Goal: Information Seeking & Learning: Check status

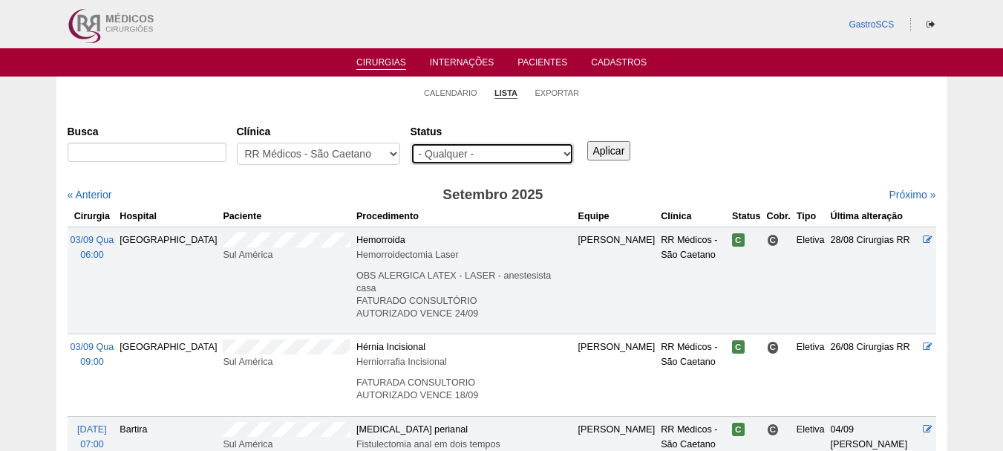
click at [456, 154] on select "- Qualquer - Reservada Confirmada Suspensa Cancelada" at bounding box center [492, 154] width 163 height 22
click at [462, 86] on li "Calendário" at bounding box center [450, 92] width 53 height 21
click at [461, 89] on link "Calendário" at bounding box center [450, 93] width 53 height 11
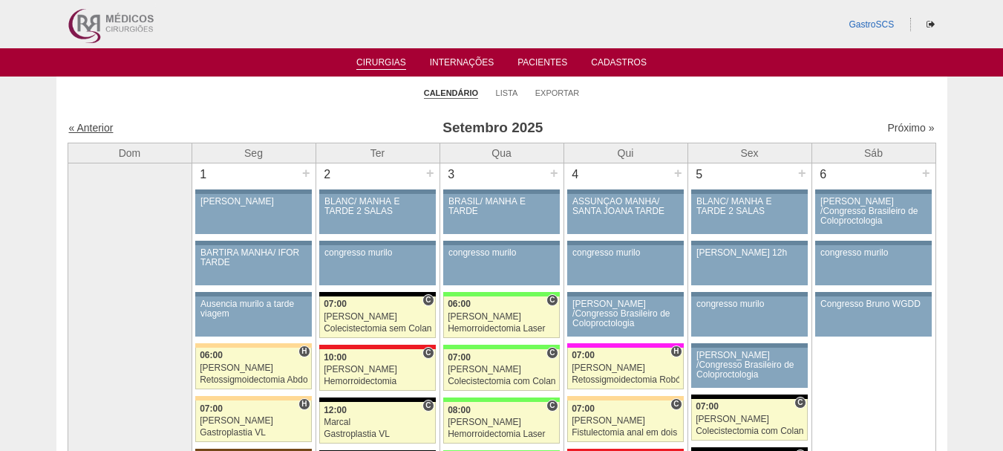
click at [92, 127] on link "« Anterior" at bounding box center [91, 128] width 45 height 12
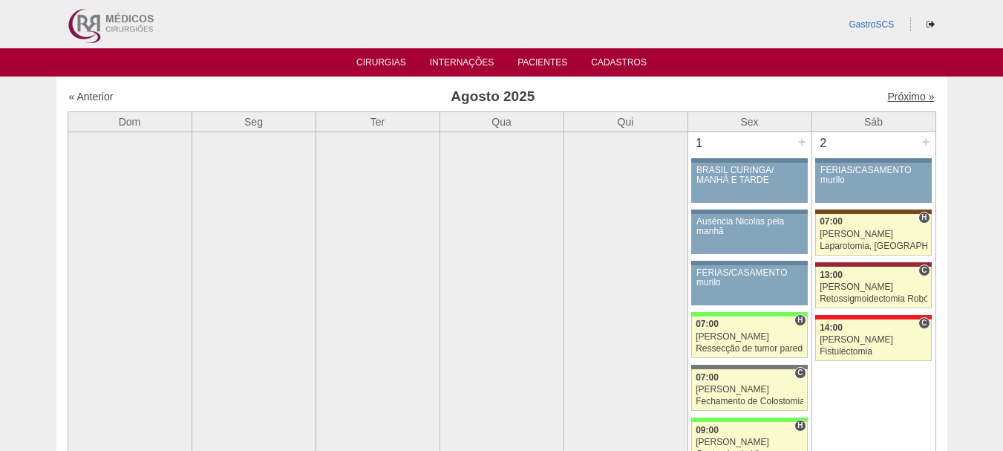
click at [898, 92] on link "Próximo »" at bounding box center [910, 97] width 47 height 12
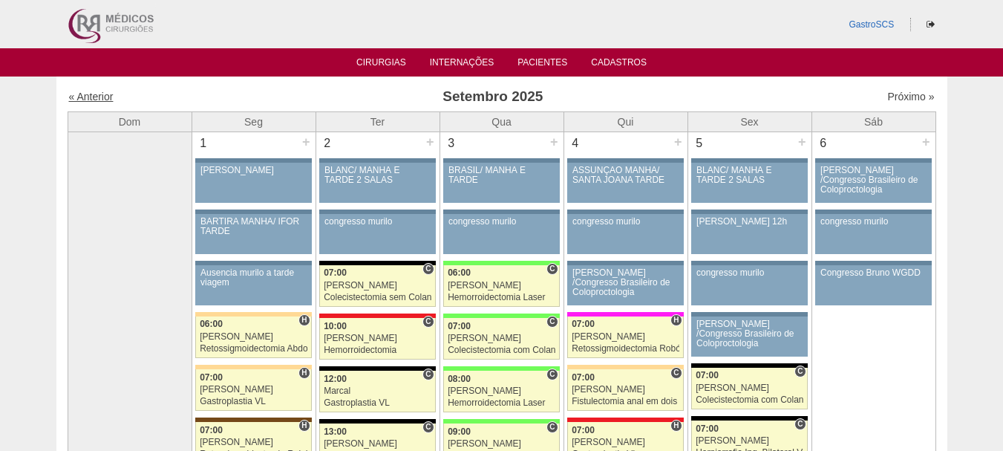
click at [99, 93] on link "« Anterior" at bounding box center [91, 97] width 45 height 12
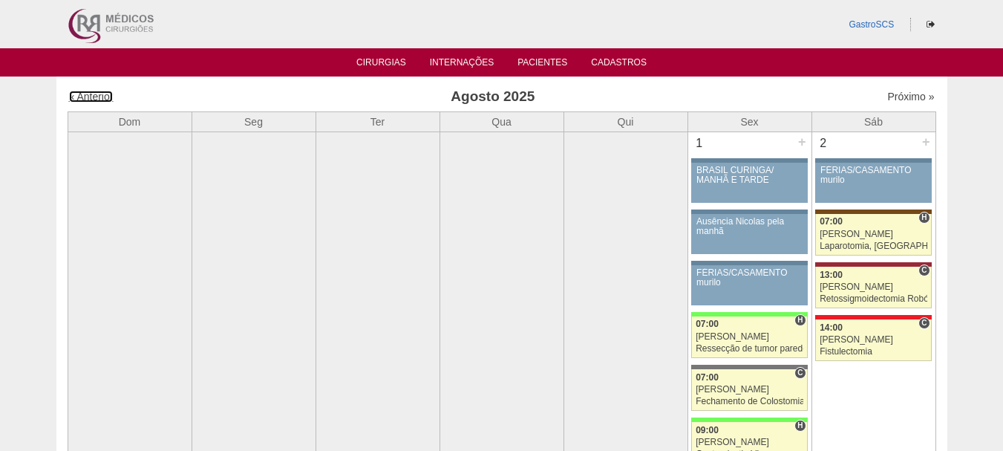
click at [99, 93] on link "« Anterior" at bounding box center [91, 97] width 45 height 12
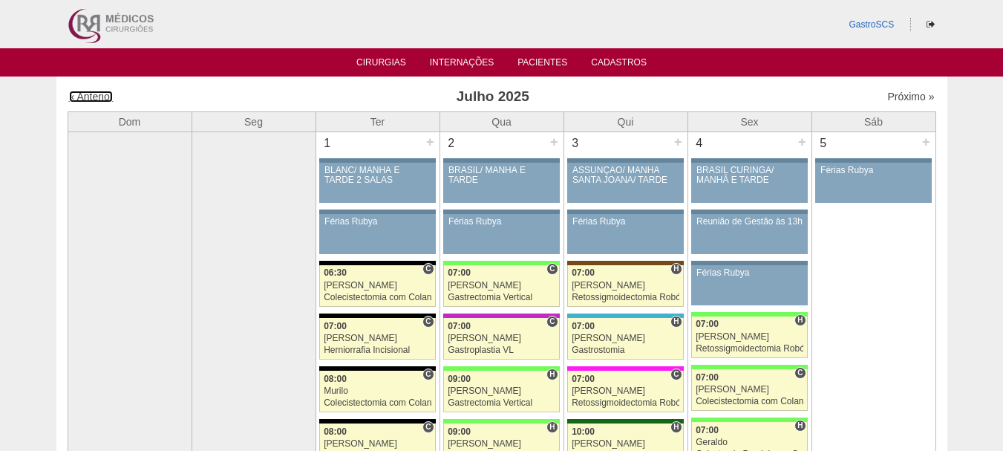
click at [99, 93] on link "« Anterior" at bounding box center [91, 97] width 45 height 12
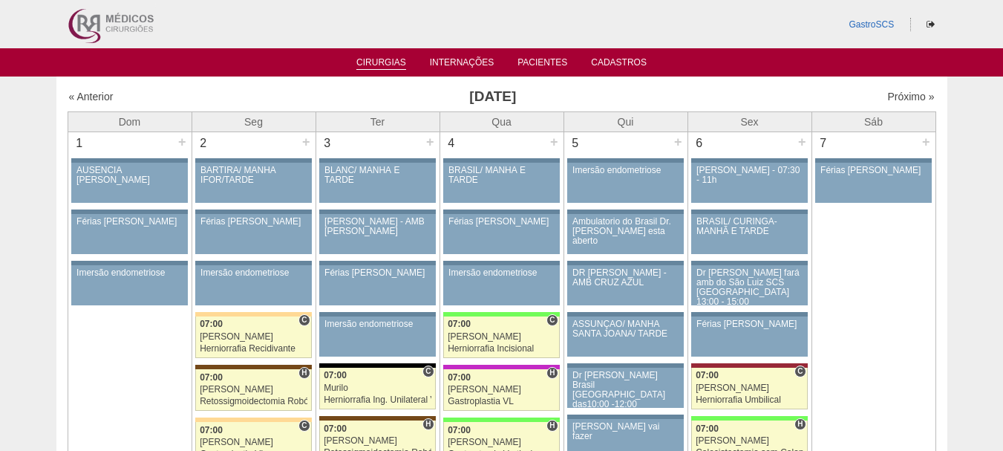
click at [379, 65] on link "Cirurgias" at bounding box center [381, 63] width 50 height 13
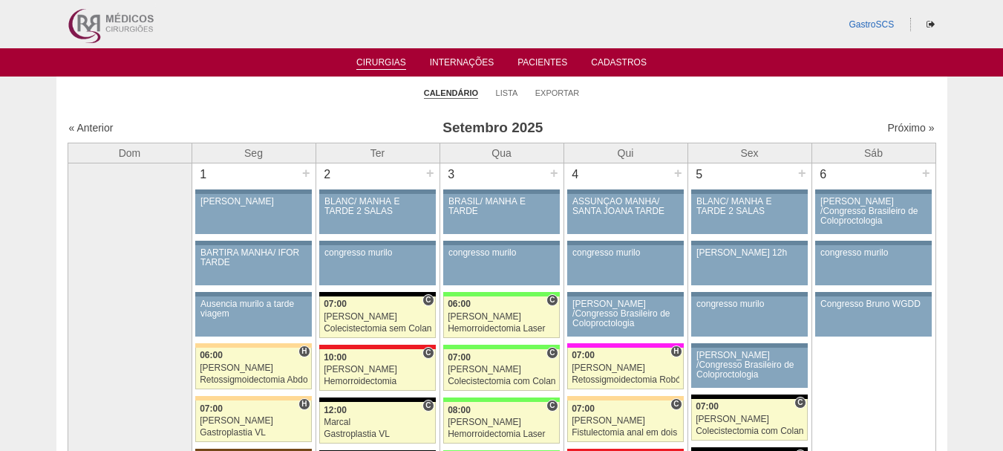
click at [448, 55] on ul "Cirurgias Internações Pacientes Cadastros" at bounding box center [501, 62] width 1003 height 28
click at [453, 59] on link "Internações" at bounding box center [462, 63] width 65 height 13
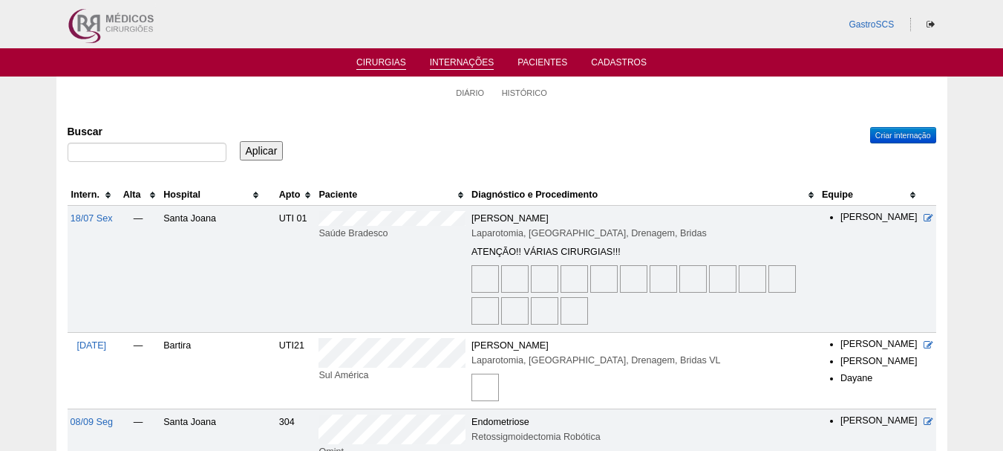
click at [379, 61] on link "Cirurgias" at bounding box center [381, 63] width 50 height 13
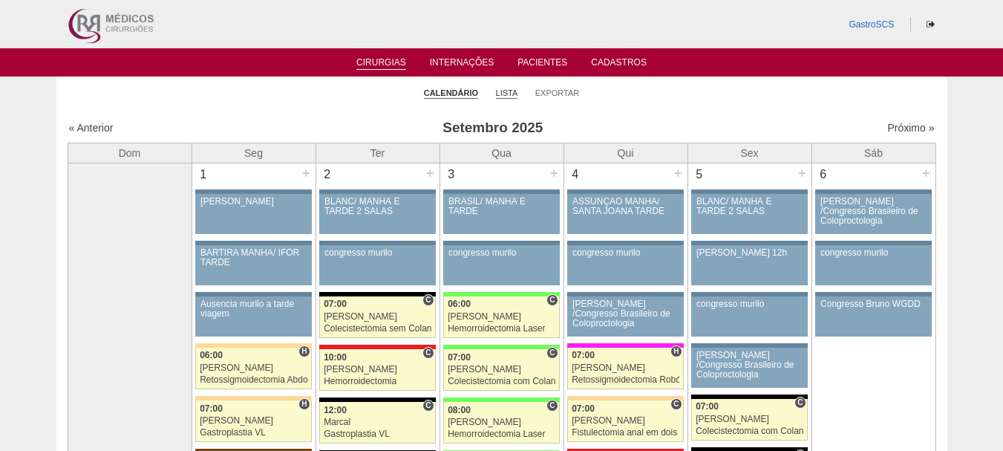
click at [509, 95] on link "Lista" at bounding box center [507, 93] width 22 height 11
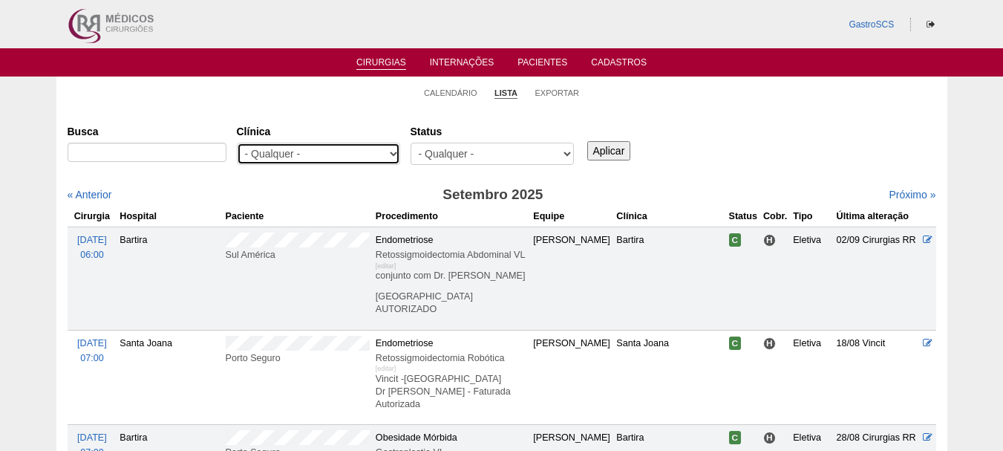
click at [339, 151] on select "- Qualquer - 6R Alphaville Assunção Bartira Brasil Christovão da Gama Cruz Azul…" at bounding box center [318, 154] width 163 height 22
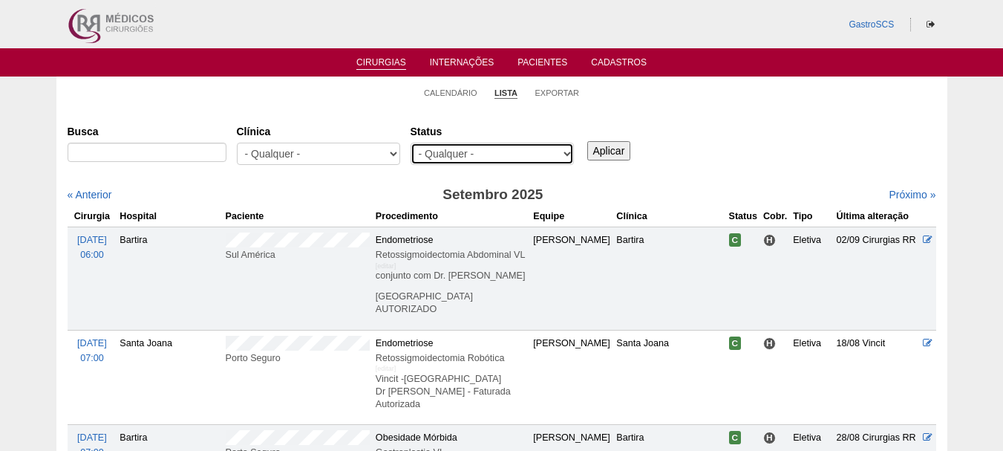
click at [461, 147] on select "- Qualquer - Reservada Confirmada Suspensa Cancelada" at bounding box center [492, 154] width 163 height 22
select select "conf"
click at [411, 143] on select "- Qualquer - Reservada Confirmada Suspensa Cancelada" at bounding box center [492, 154] width 163 height 22
click at [613, 155] on input "Aplicar" at bounding box center [609, 150] width 44 height 19
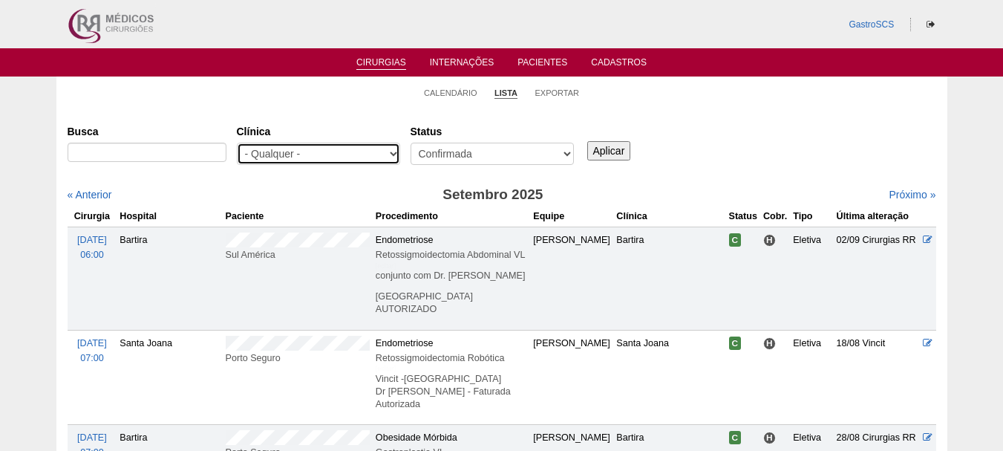
click at [309, 151] on select "- Qualquer - 6R Alphaville Assunção Bartira Brasil Christovão da Gama Cruz Azul…" at bounding box center [318, 154] width 163 height 22
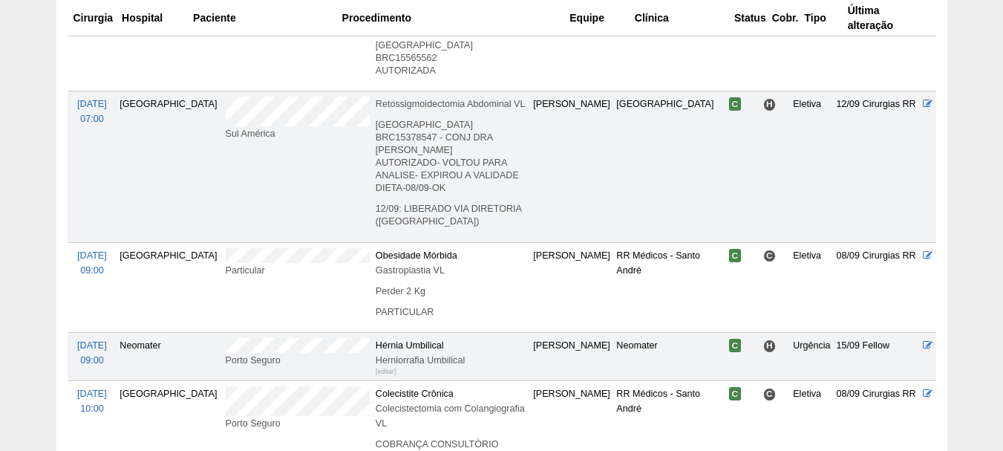
scroll to position [8110, 0]
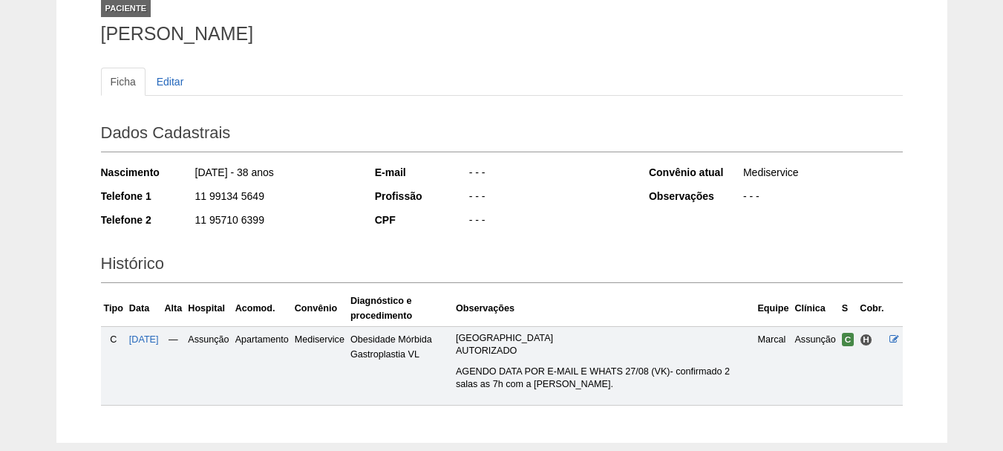
scroll to position [184, 0]
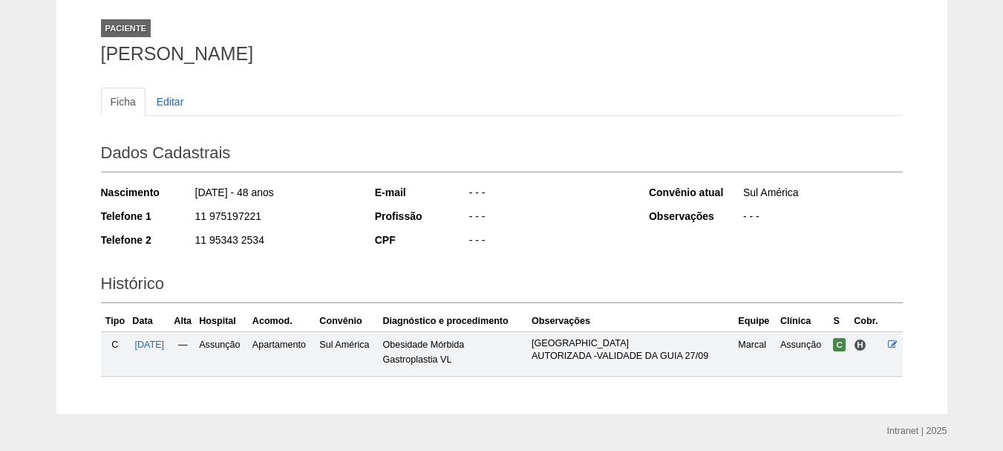
scroll to position [136, 0]
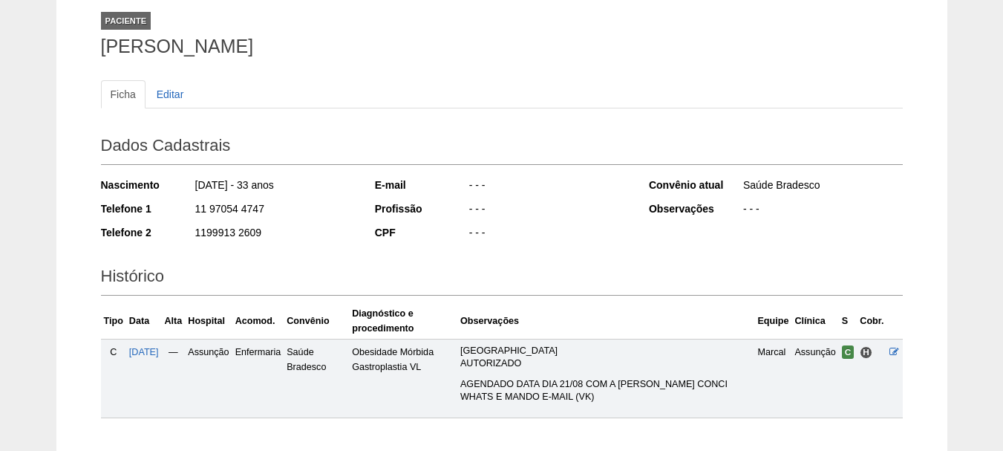
scroll to position [184, 0]
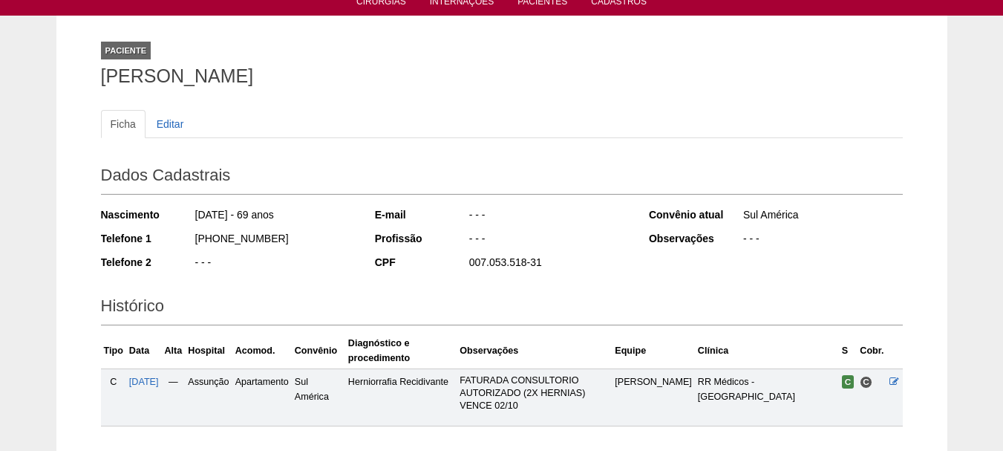
scroll to position [163, 0]
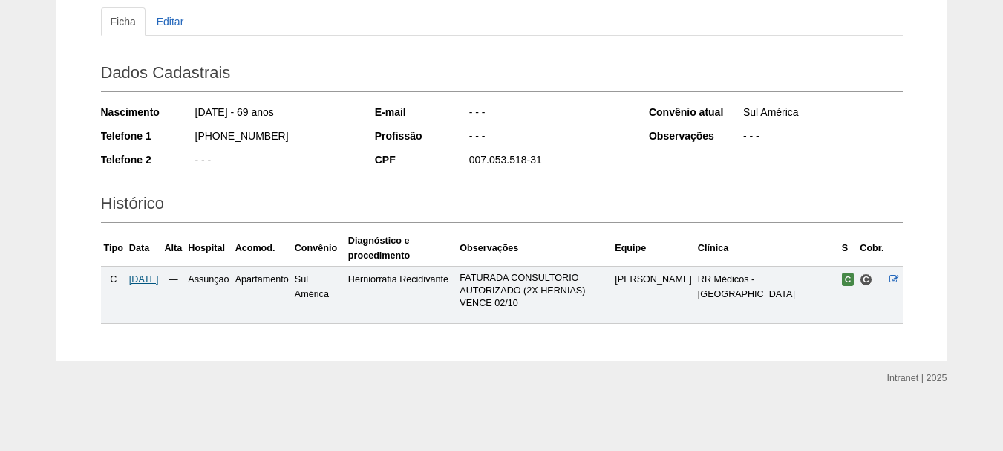
click at [136, 279] on span "[DATE]" at bounding box center [144, 279] width 30 height 10
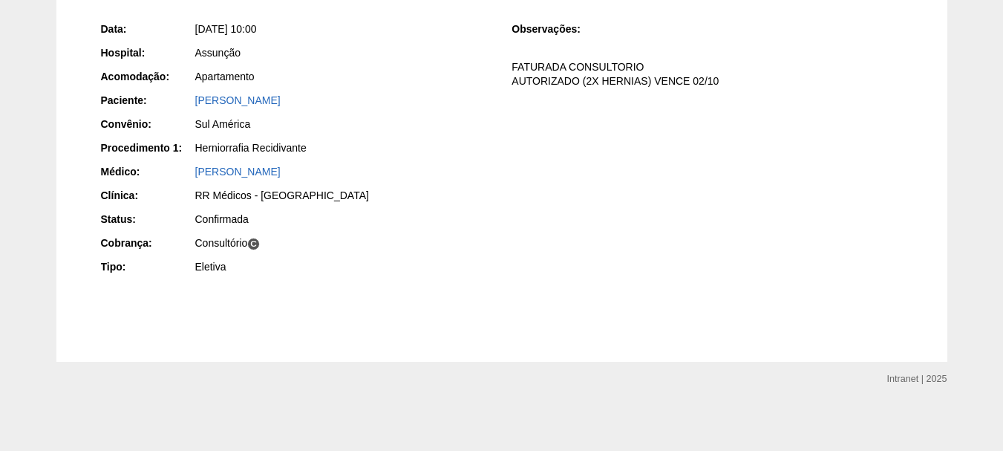
scroll to position [209, 0]
